Goal: Information Seeking & Learning: Learn about a topic

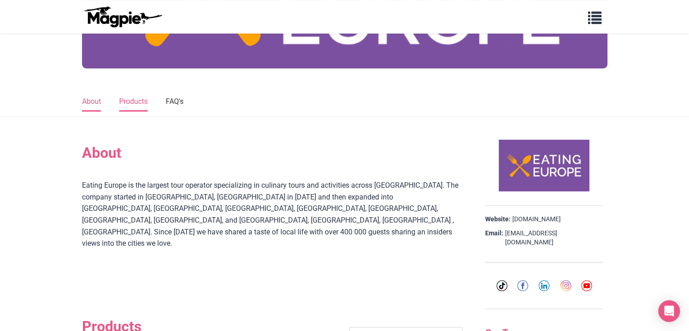
click at [136, 103] on link "Products" at bounding box center [133, 101] width 29 height 19
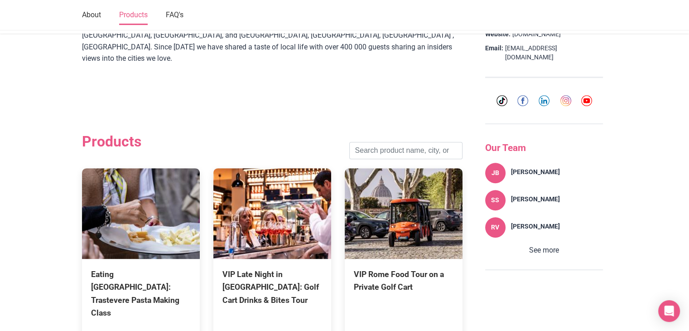
scroll to position [446, 0]
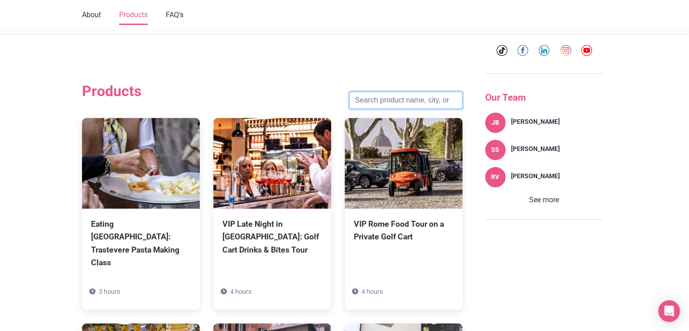
click at [421, 92] on input "search" at bounding box center [405, 100] width 113 height 17
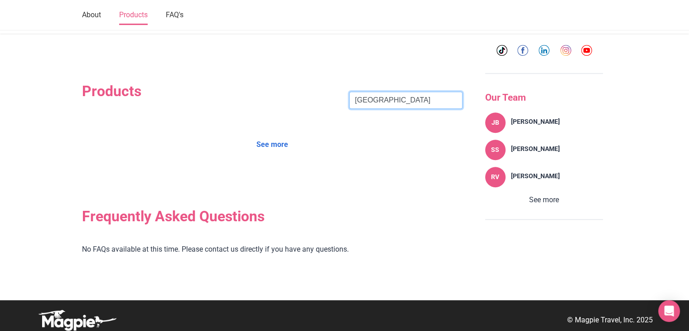
scroll to position [430, 0]
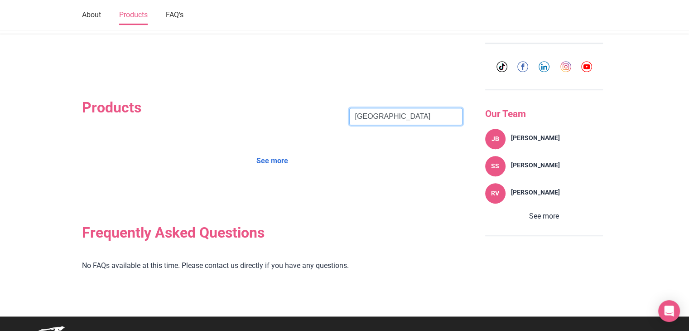
type input "[GEOGRAPHIC_DATA]"
click button "Search" at bounding box center [0, 0] width 0 height 0
click at [273, 152] on link "See more" at bounding box center [272, 160] width 43 height 17
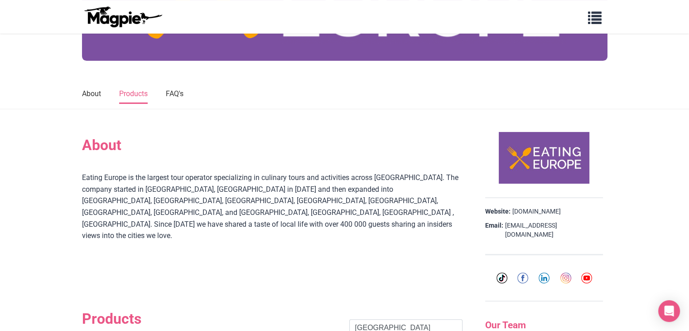
click at [135, 95] on link "Products" at bounding box center [133, 94] width 29 height 19
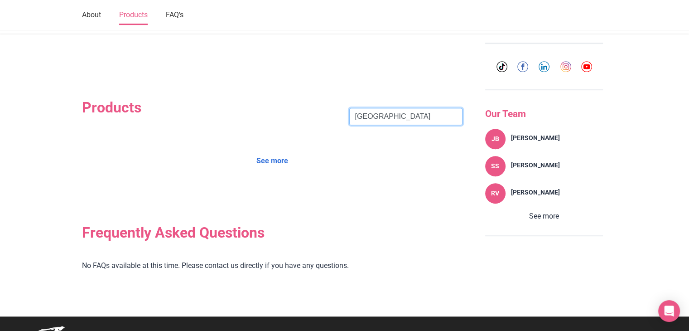
click at [453, 108] on input "[GEOGRAPHIC_DATA]" at bounding box center [405, 116] width 113 height 17
click at [420, 108] on input "search" at bounding box center [405, 116] width 113 height 17
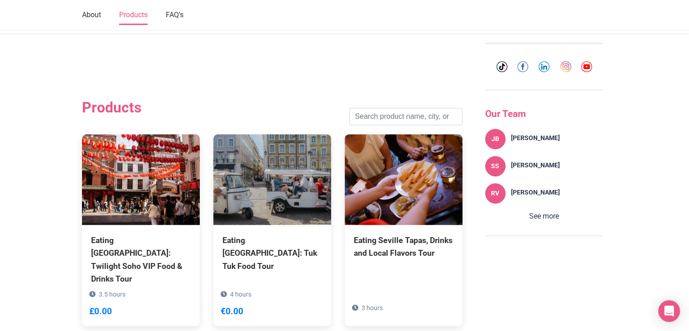
click at [295, 72] on section "Products Search Eating [GEOGRAPHIC_DATA]: Twilight Soho VIP Food & Drinks Tour …" at bounding box center [272, 333] width 381 height 522
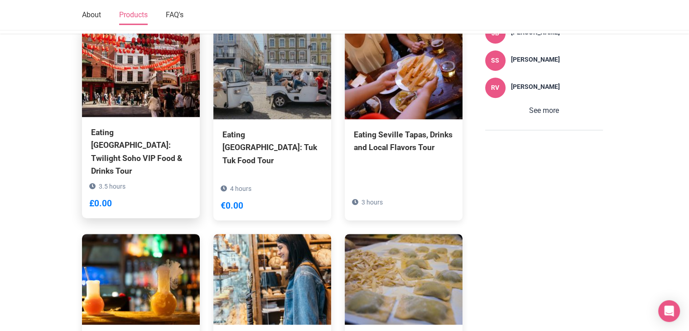
scroll to position [642, 0]
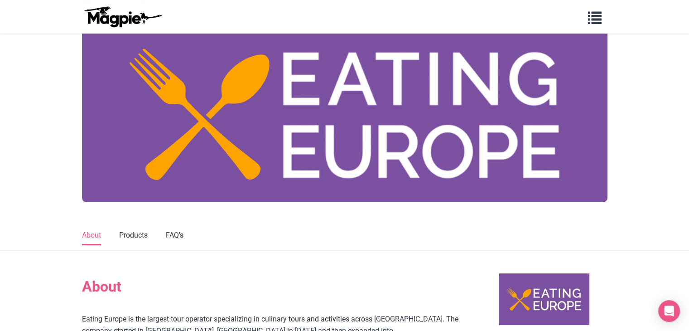
scroll to position [211, 0]
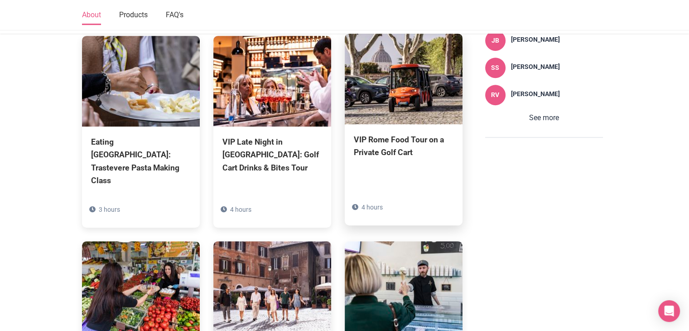
scroll to position [740, 0]
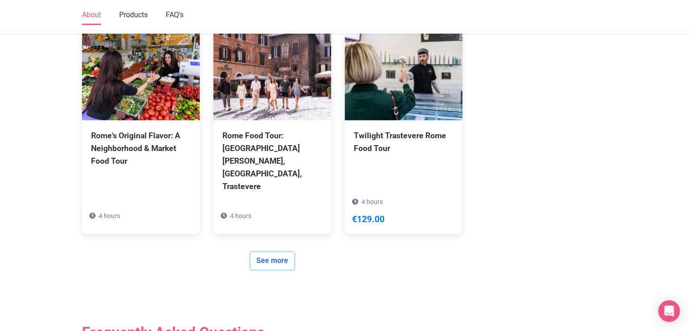
click at [283, 252] on link "See more" at bounding box center [272, 260] width 43 height 17
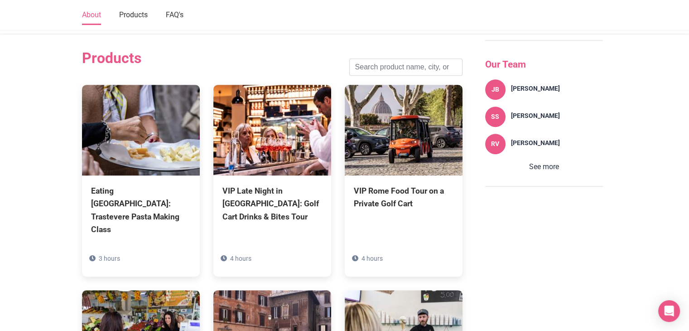
scroll to position [423, 0]
